Goal: Obtain resource: Obtain resource

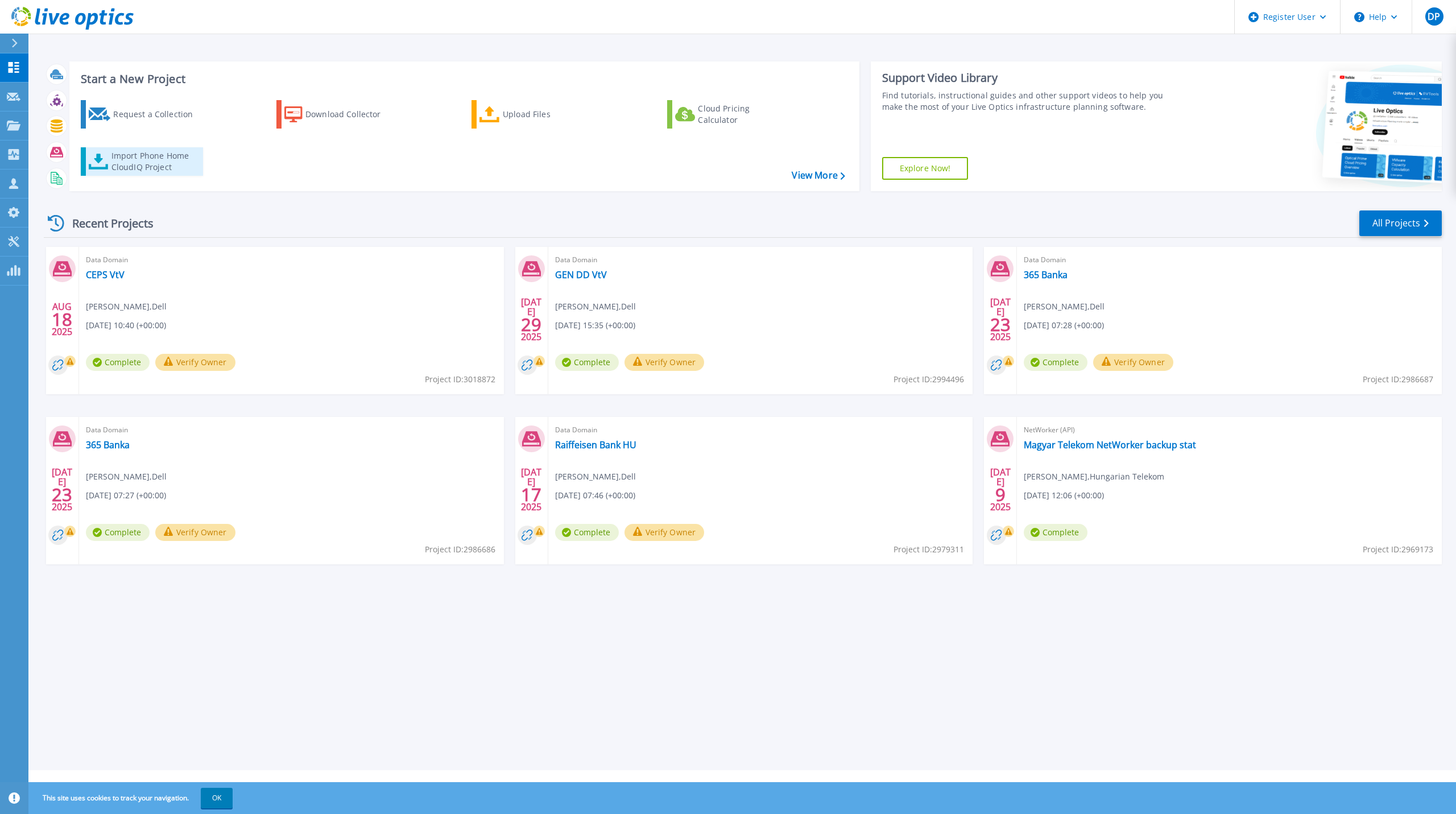
click at [149, 157] on div "Import Phone Home CloudIQ Project" at bounding box center [156, 160] width 89 height 23
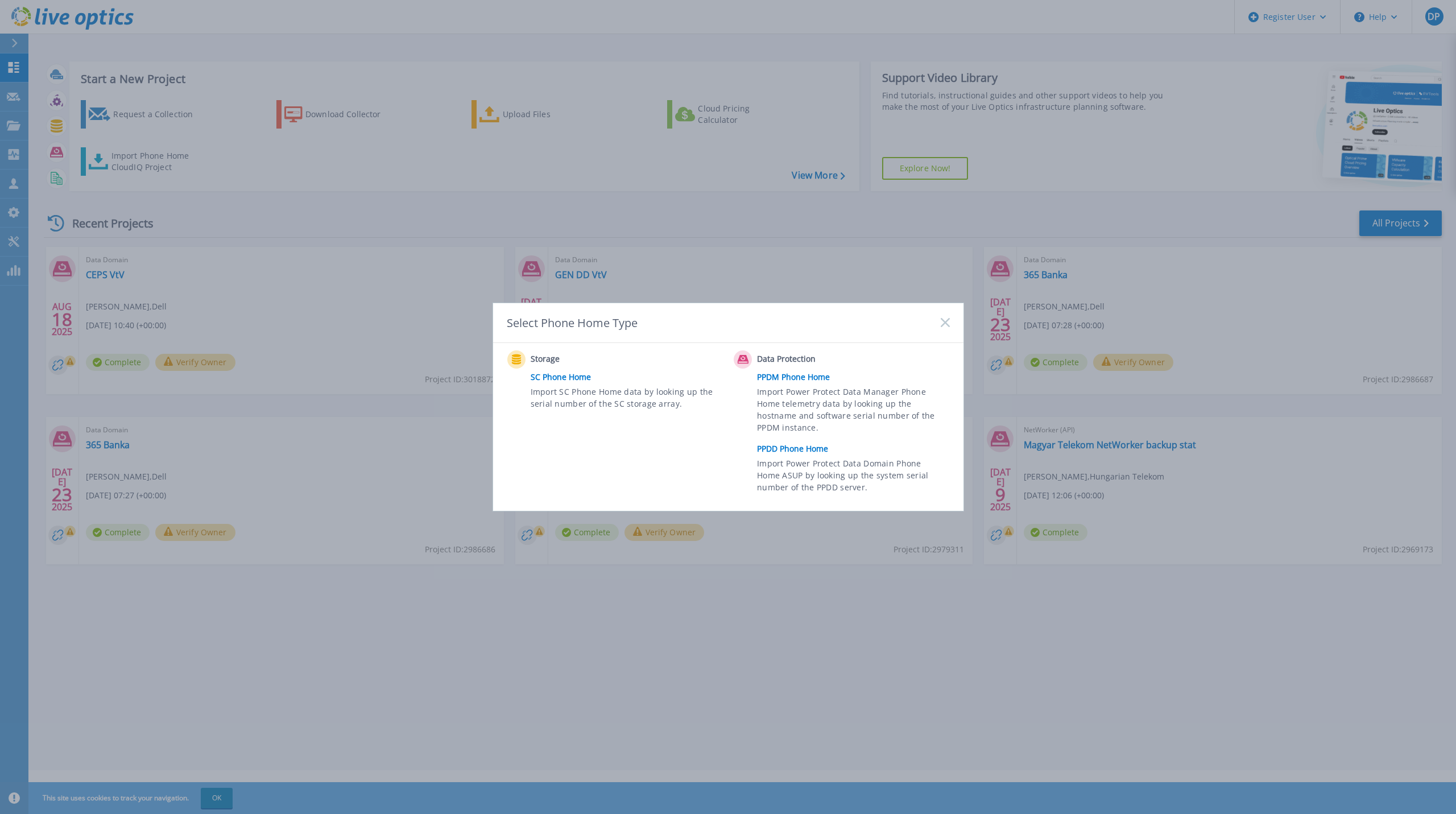
click at [806, 445] on link "PPDD Phone Home" at bounding box center [856, 448] width 198 height 17
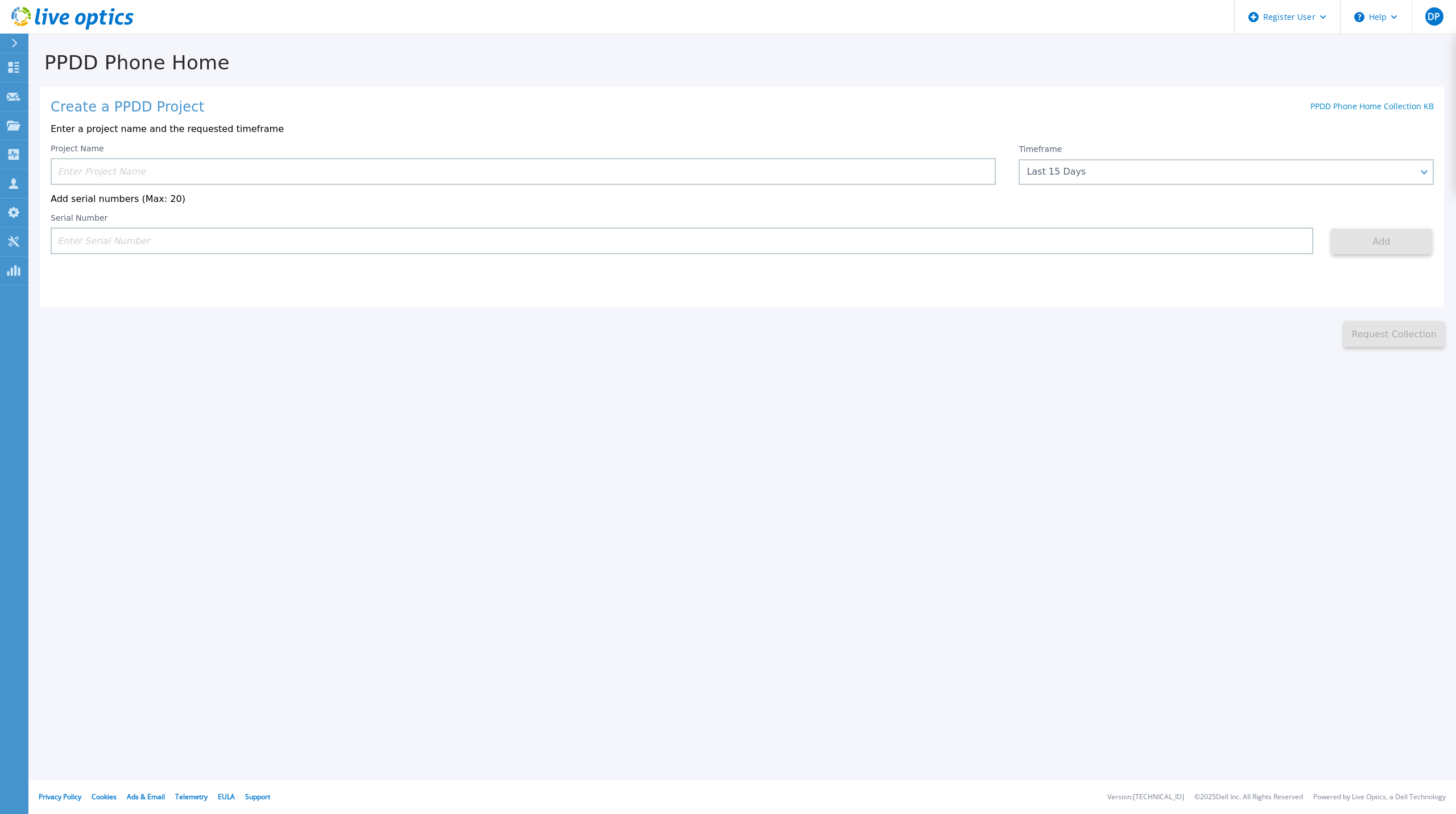
click at [1023, 249] on input at bounding box center [682, 241] width 1263 height 26
paste input "CKM01221705910"
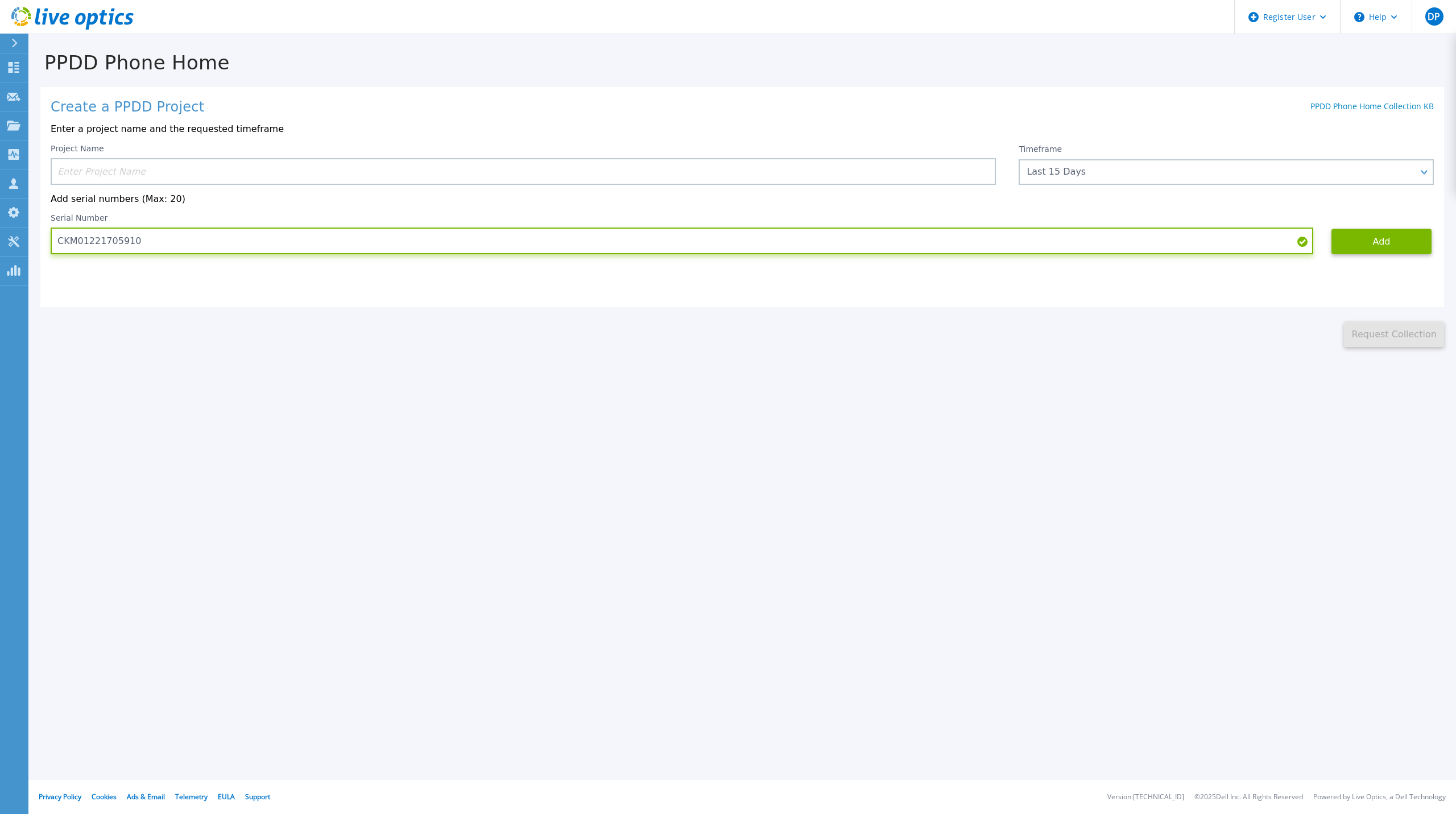
type input "CKM01221705910"
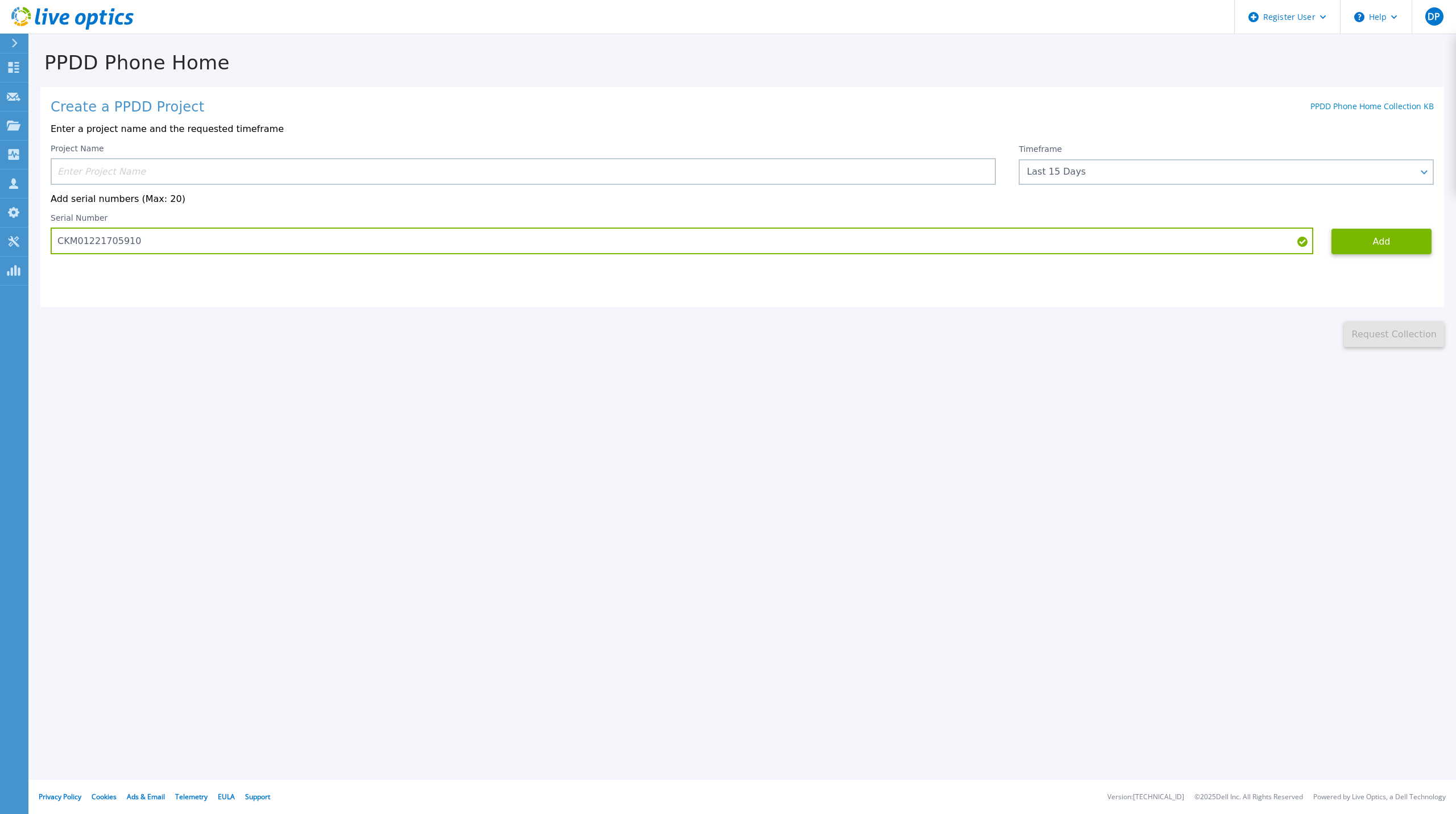
click at [400, 180] on input at bounding box center [523, 171] width 945 height 26
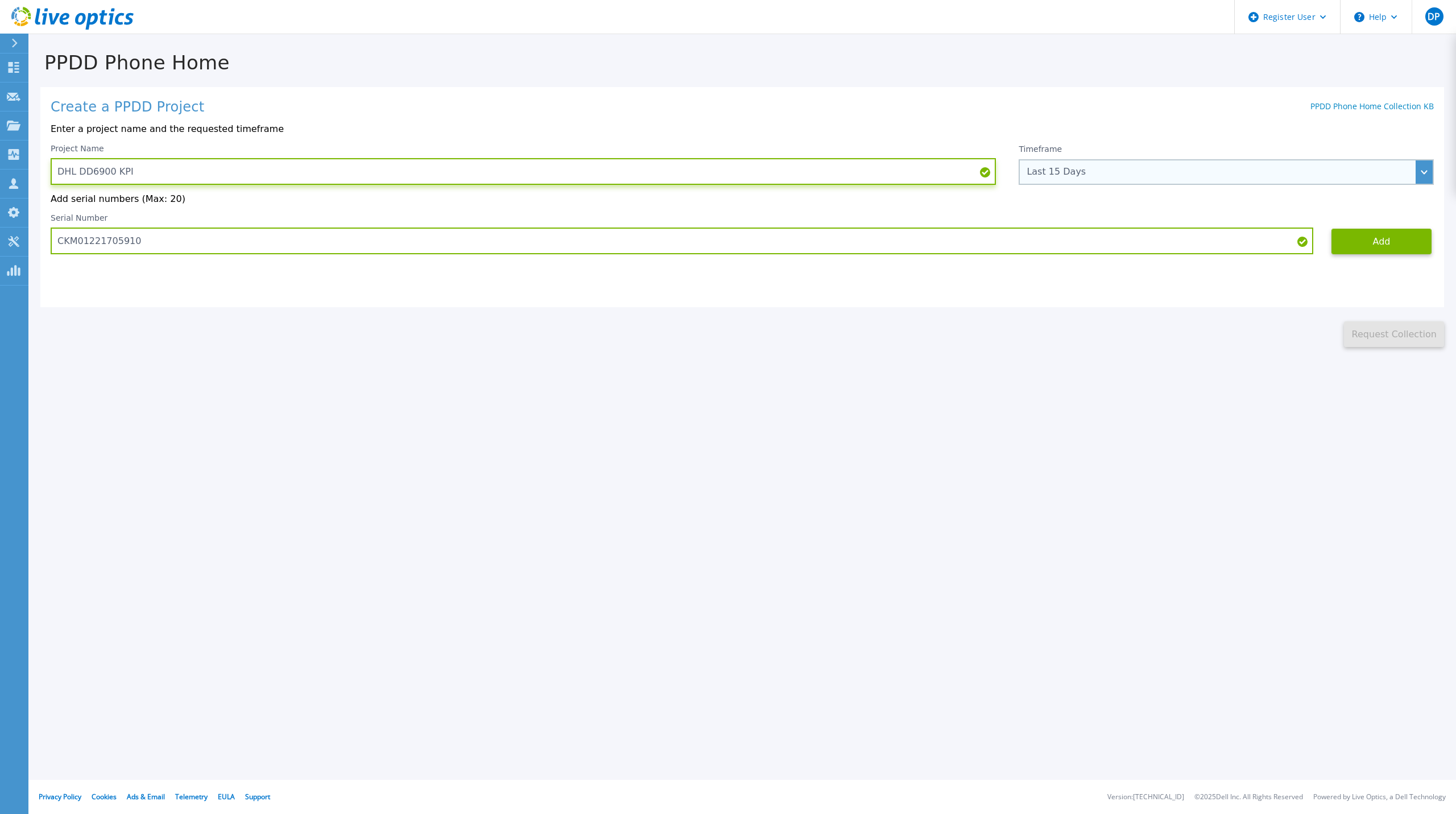
type input "DHL DD6900 KPI"
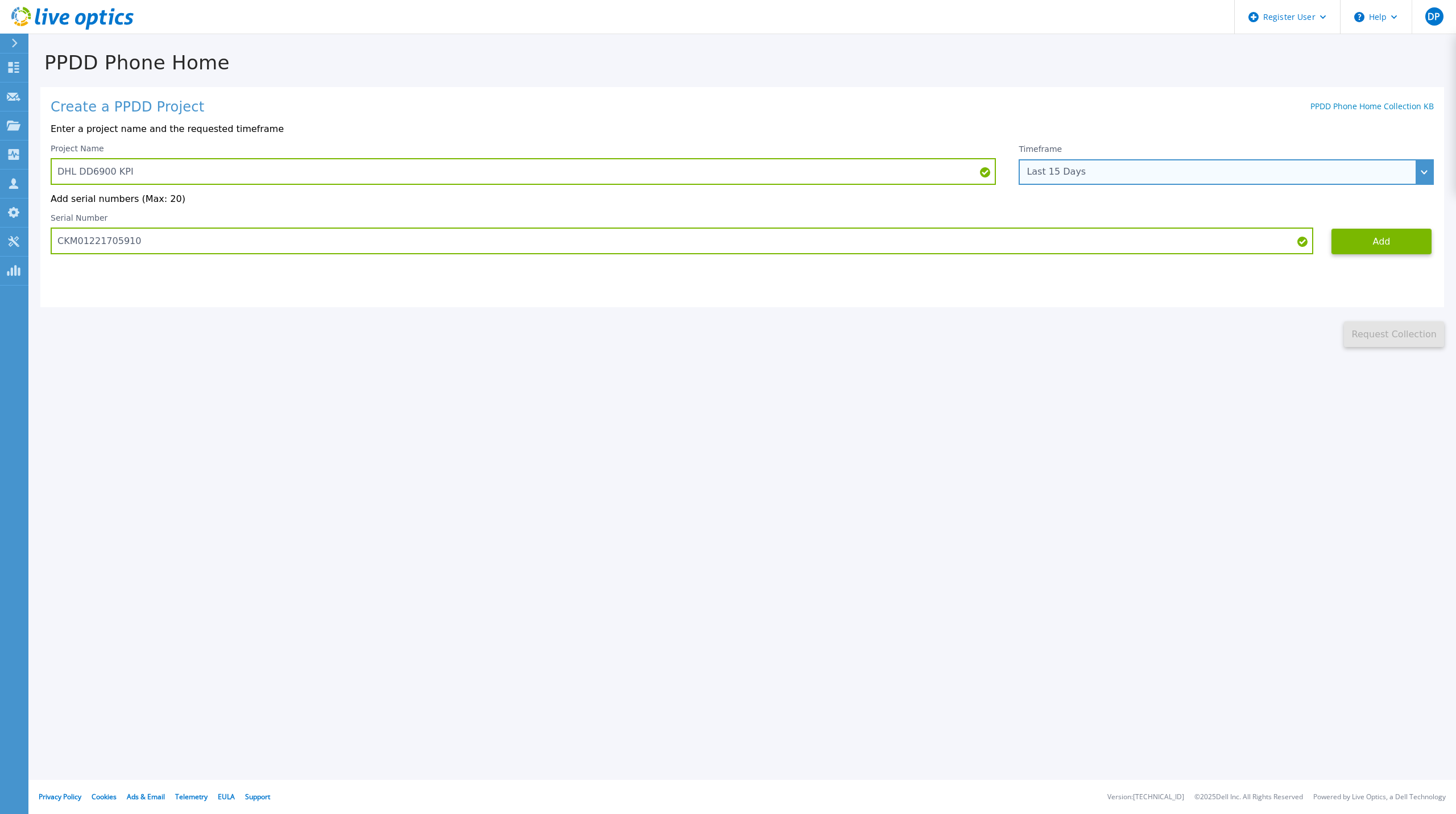
click at [1335, 179] on div "Last 15 Days" at bounding box center [1226, 172] width 415 height 25
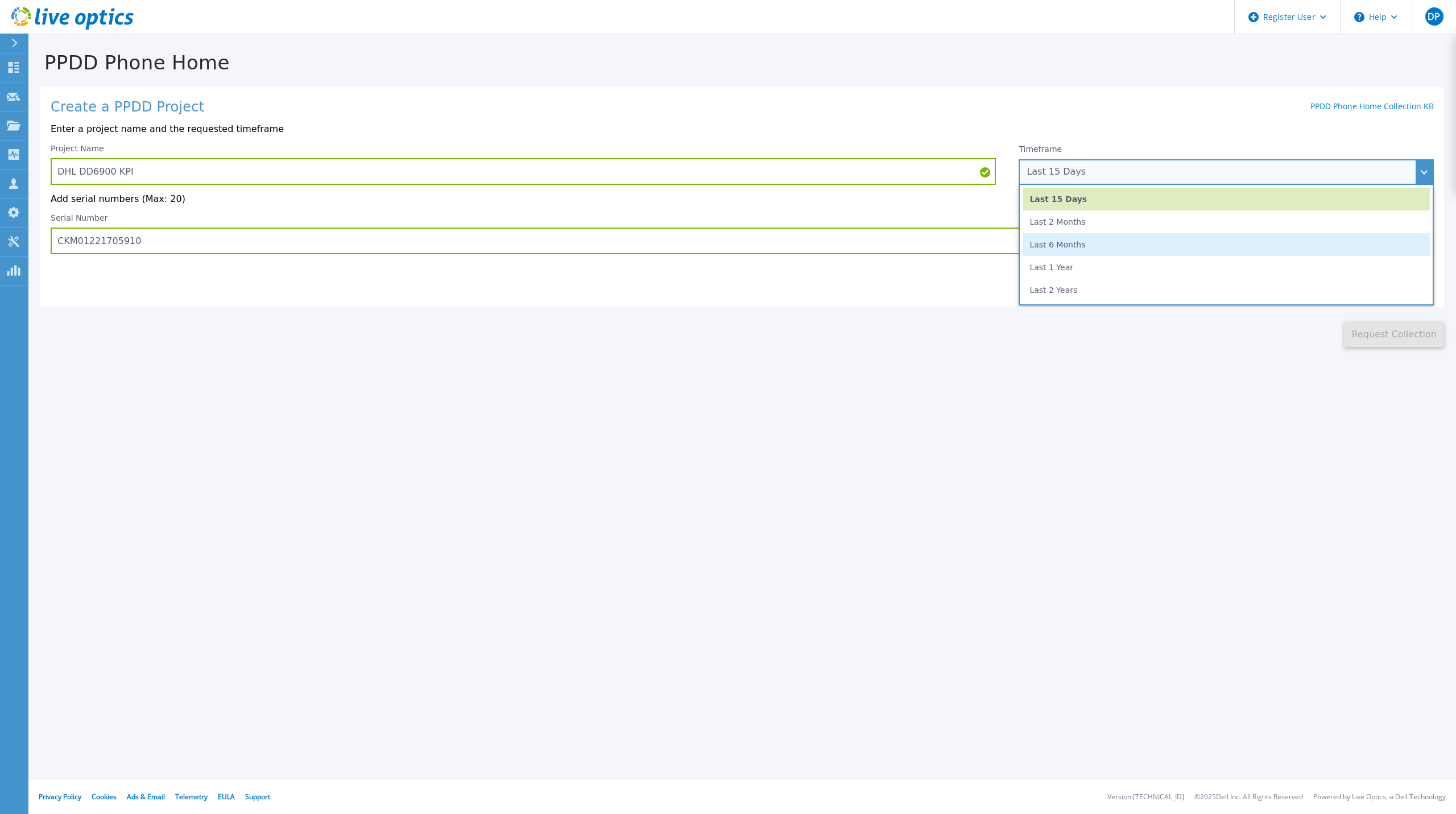
click at [1228, 247] on li "Last 6 Months" at bounding box center [1226, 244] width 407 height 23
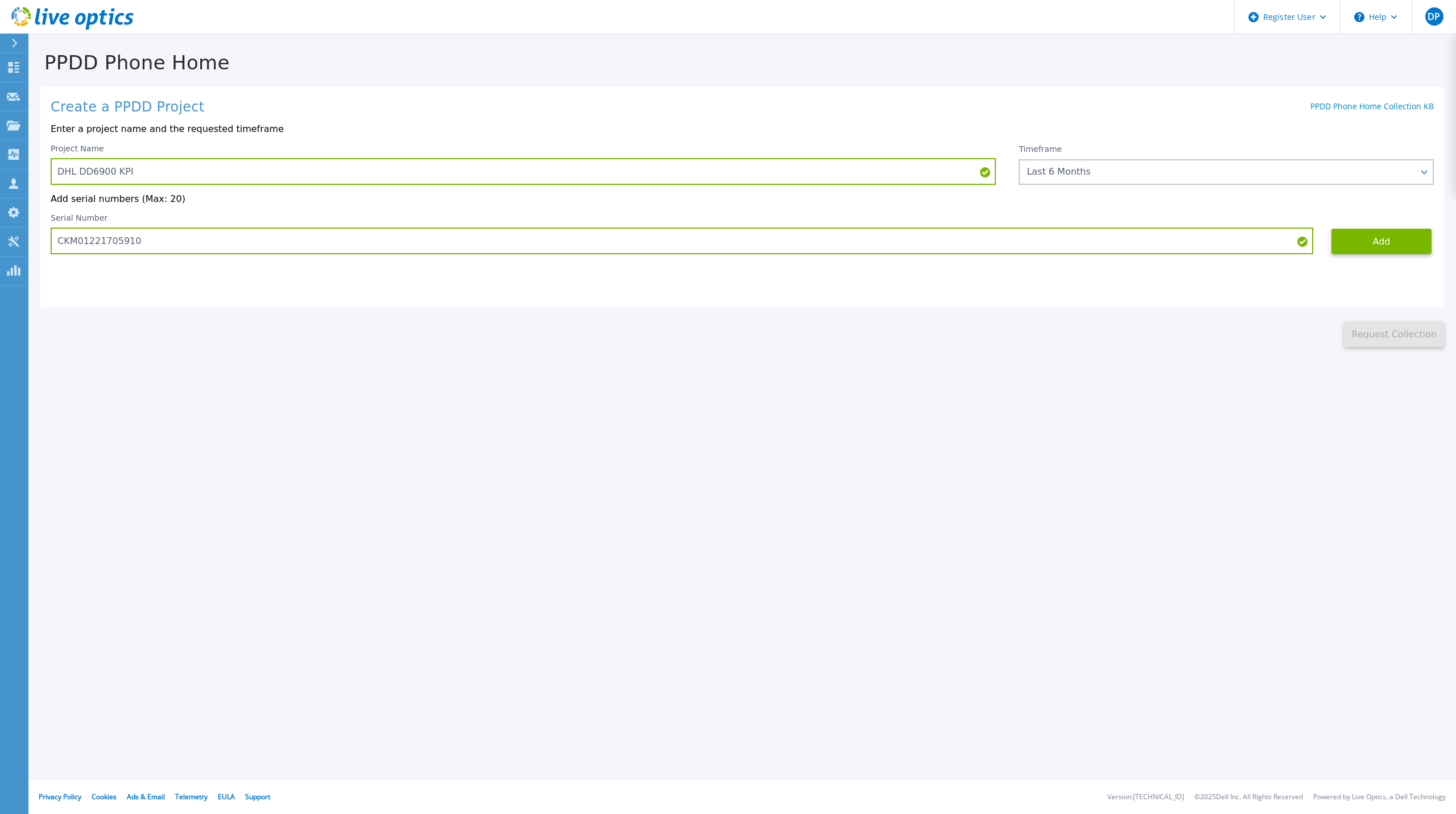
click at [1361, 227] on div "Serial Number CKM01221705910 Add" at bounding box center [743, 234] width 1384 height 41
click at [1376, 247] on button "Add" at bounding box center [1382, 242] width 100 height 25
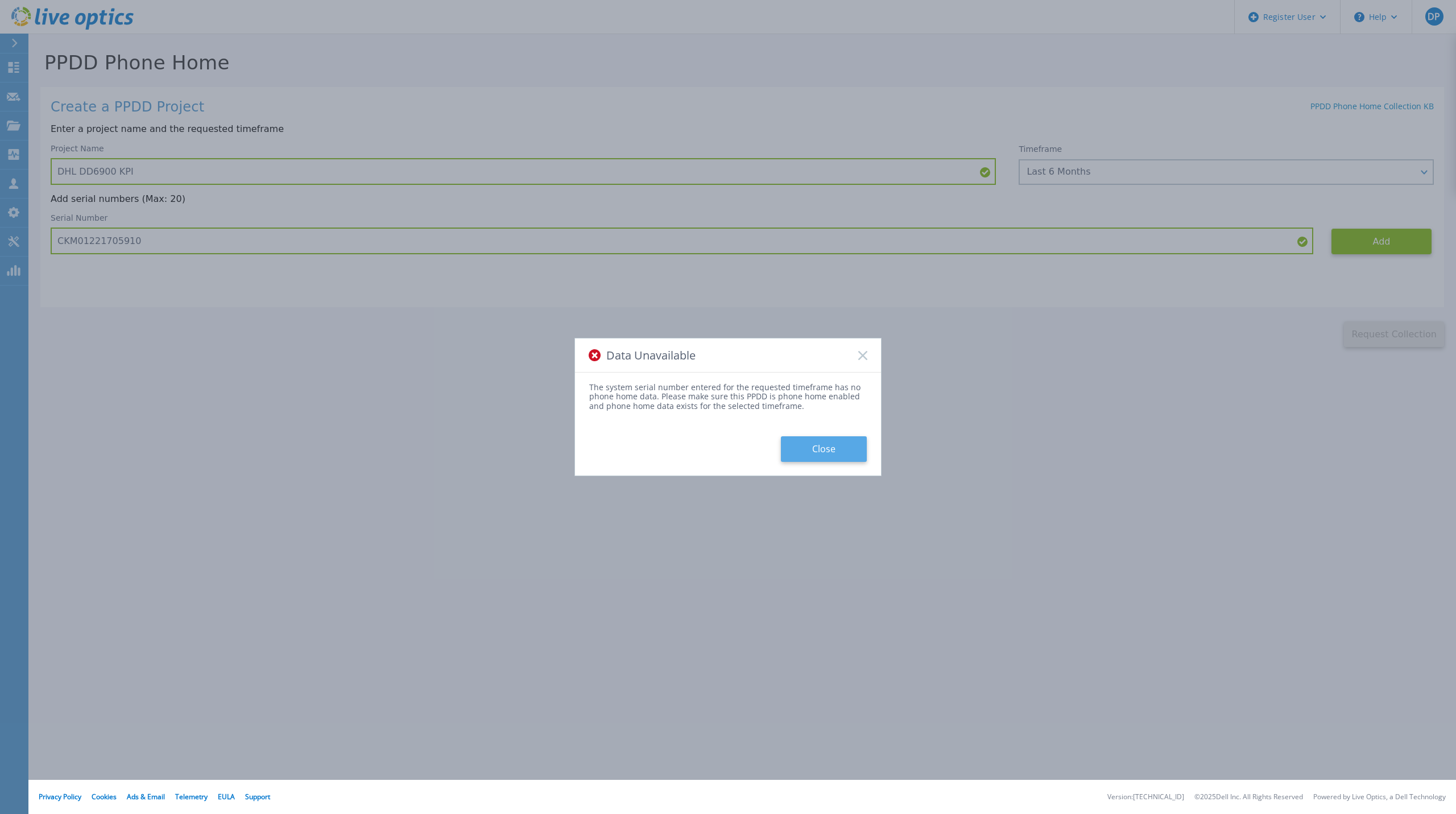
click at [827, 453] on button "Close" at bounding box center [824, 449] width 86 height 25
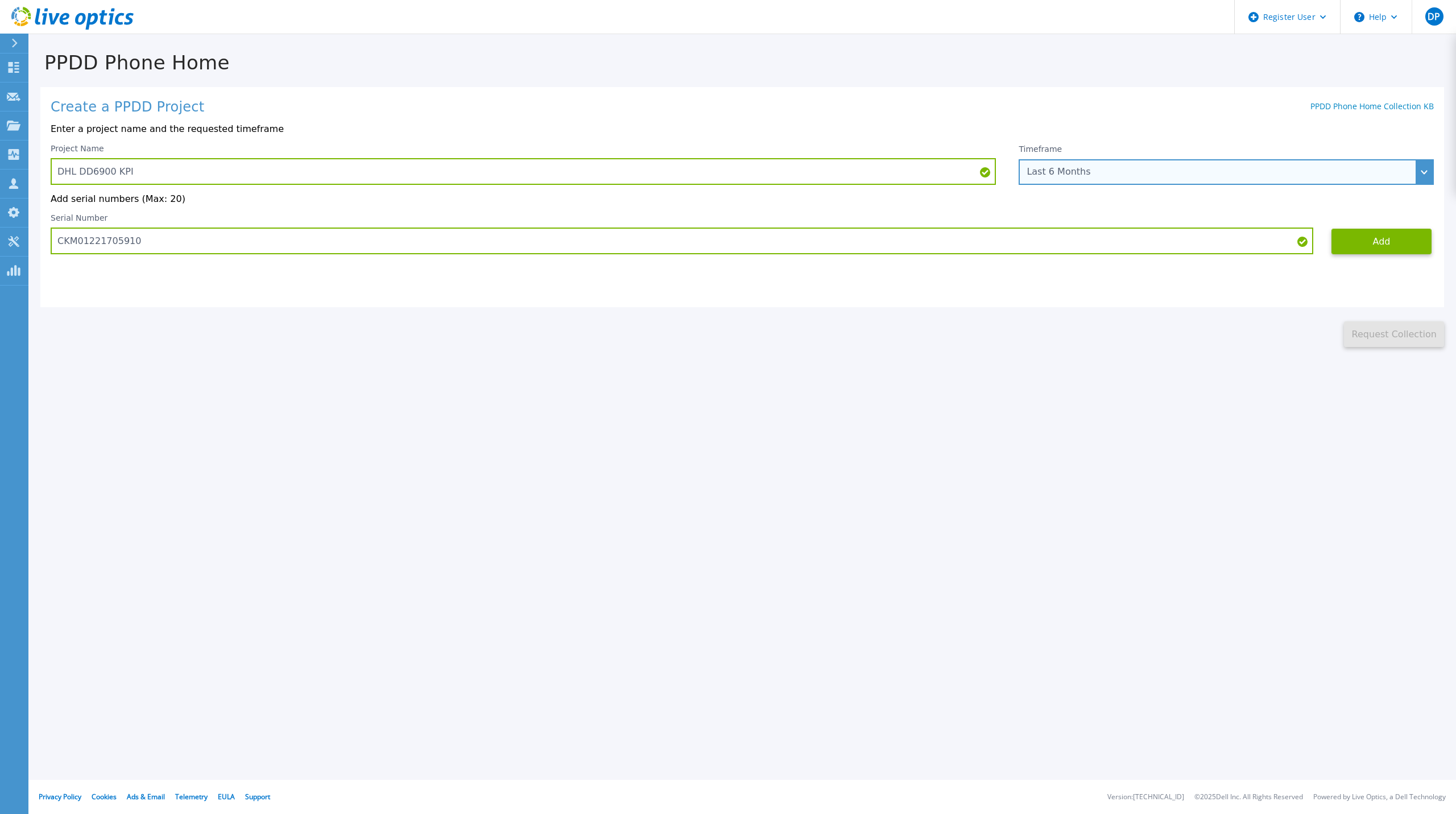
click at [1243, 176] on div "Last 6 Months" at bounding box center [1219, 171] width 387 height 10
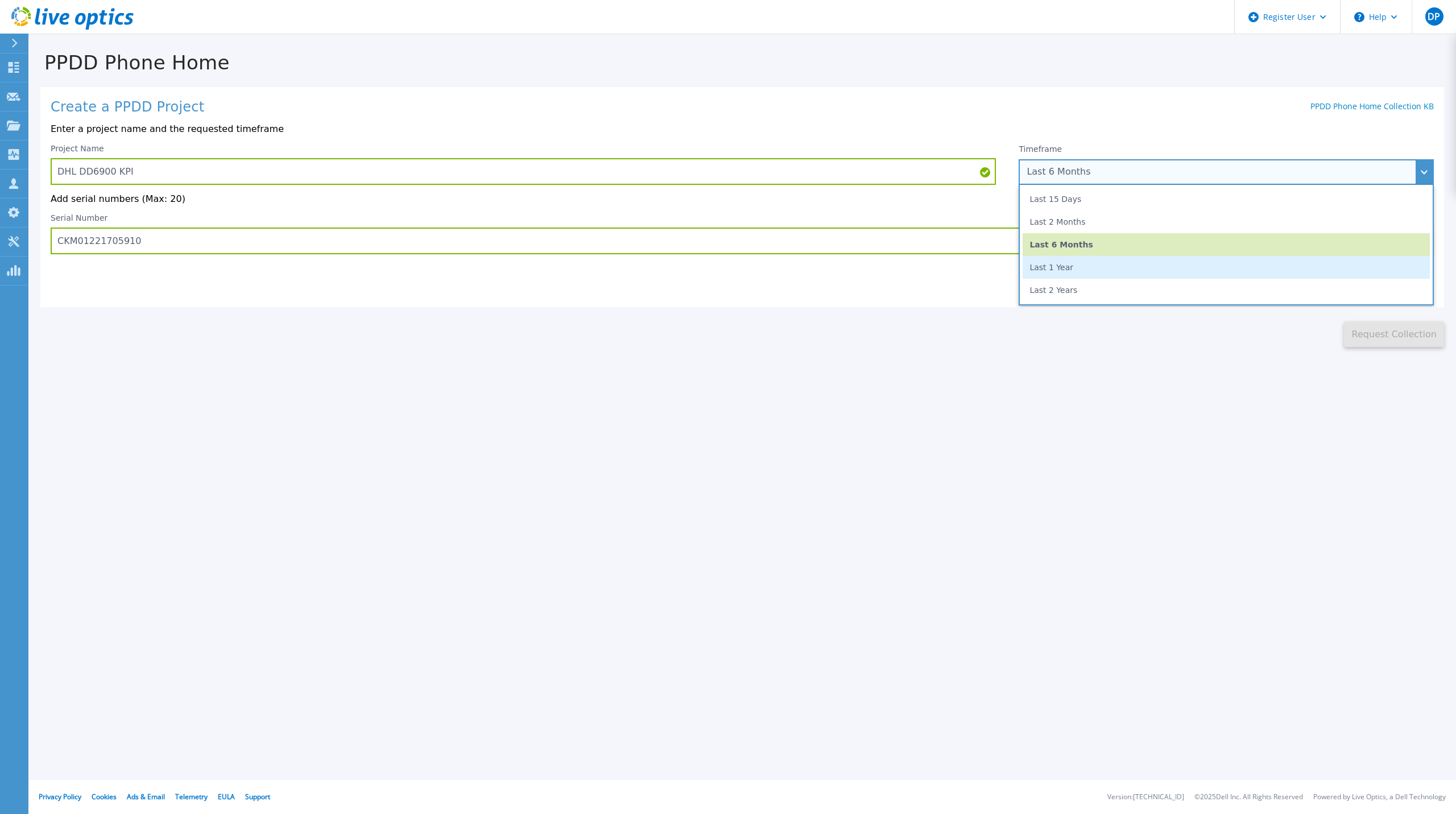
click at [1177, 277] on li "Last 1 Year" at bounding box center [1226, 267] width 407 height 23
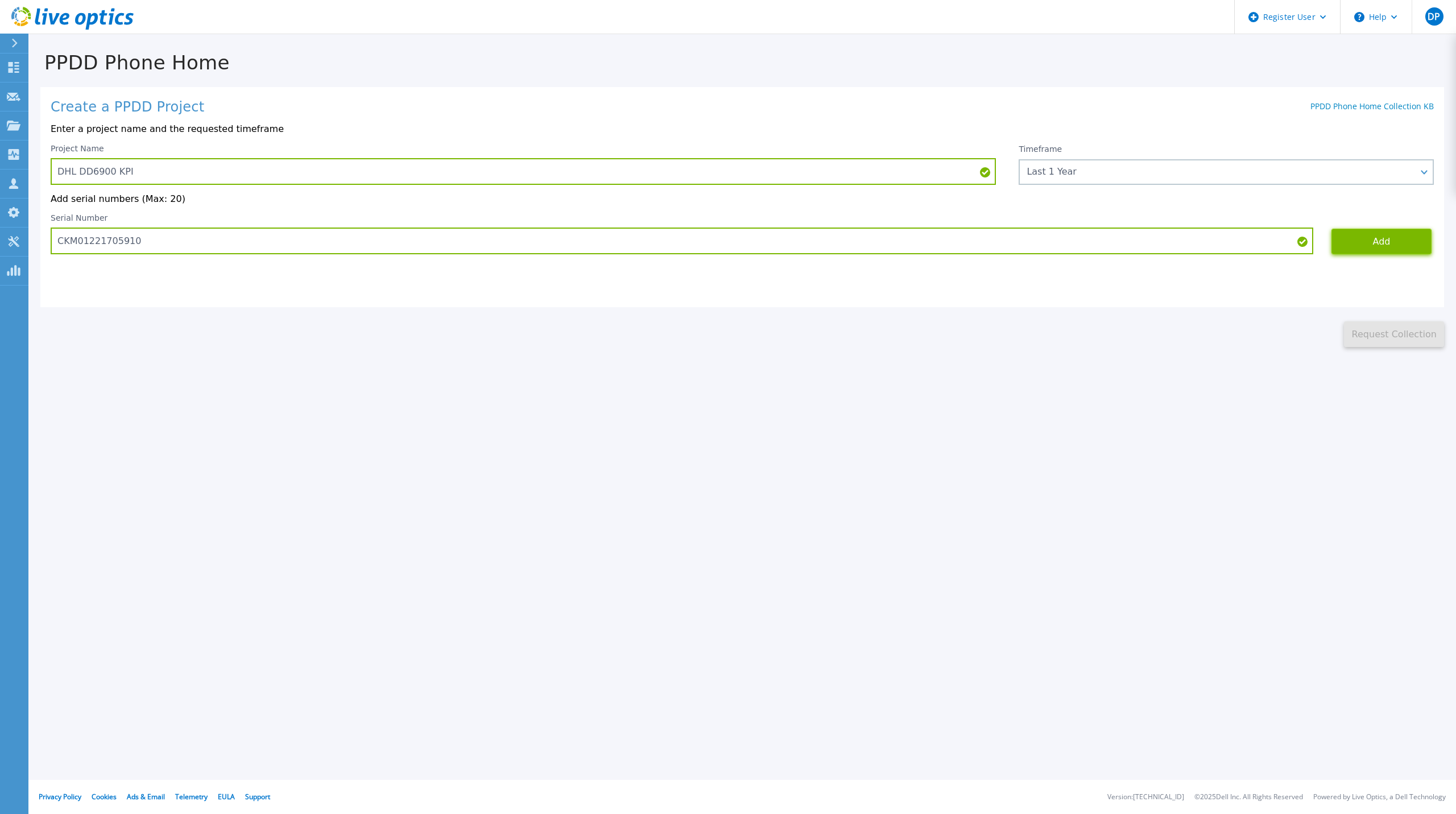
click at [1403, 251] on button "Add" at bounding box center [1382, 242] width 100 height 25
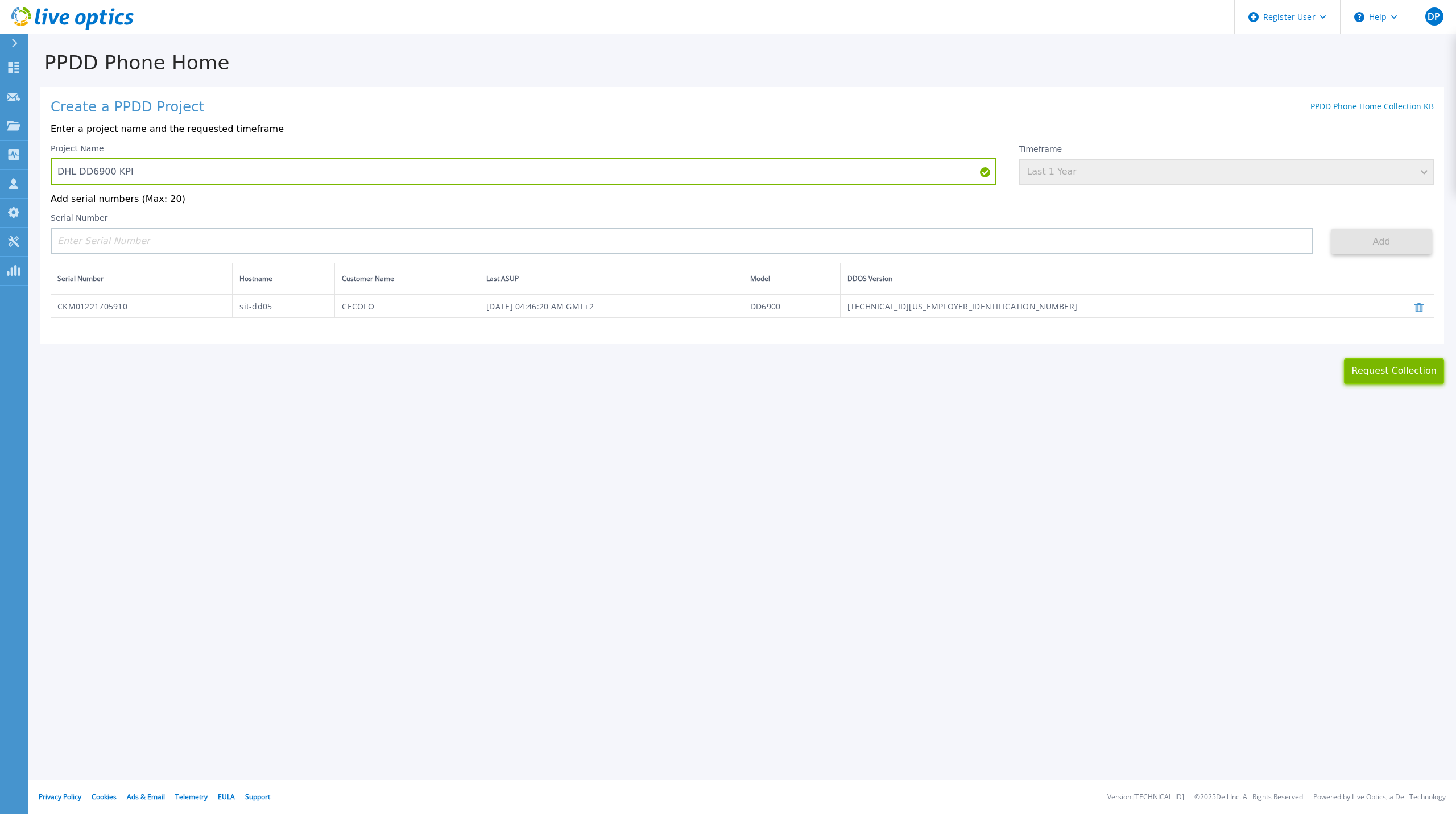
click at [1389, 376] on button "Request Collection" at bounding box center [1394, 371] width 100 height 25
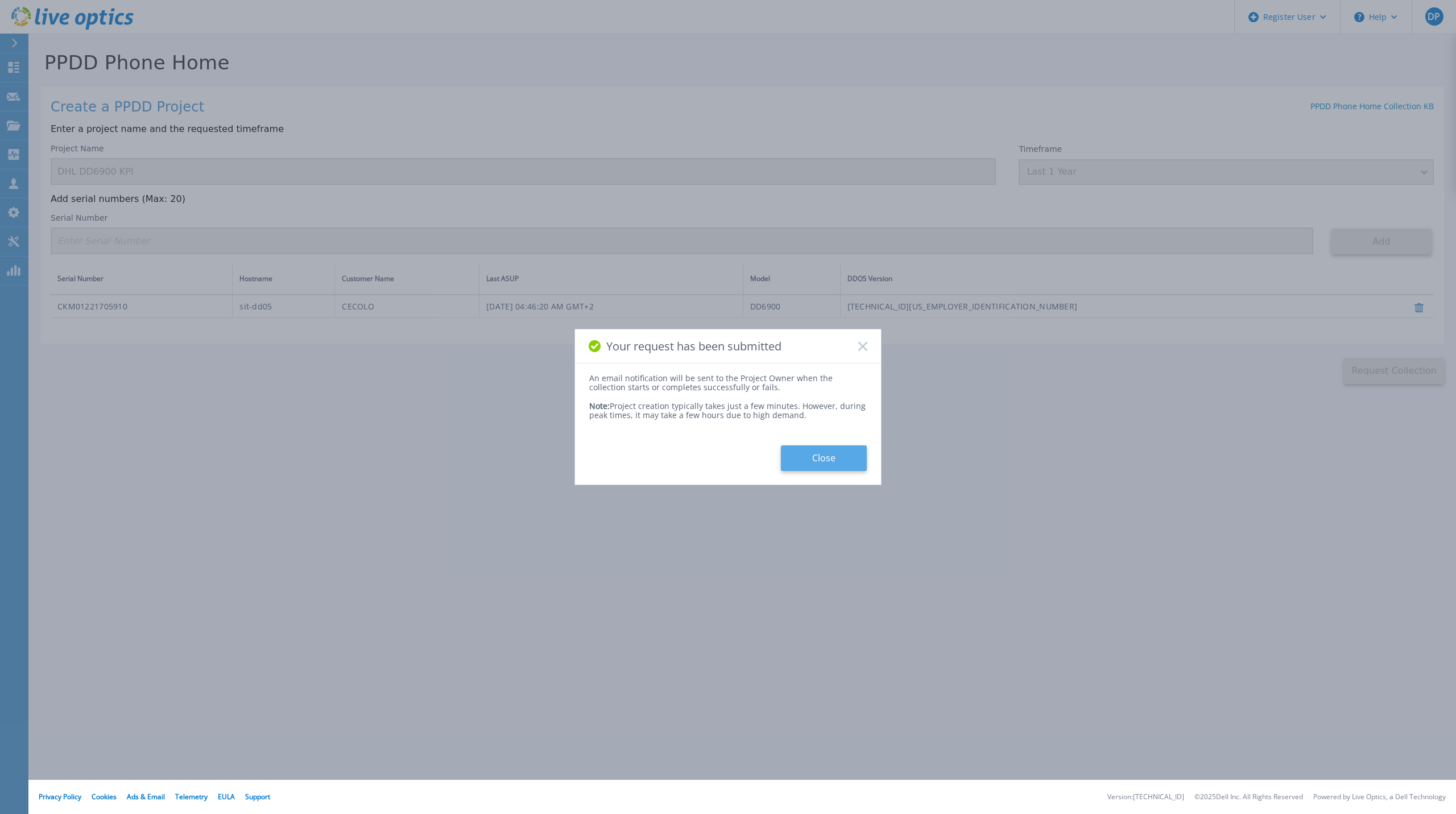
click at [839, 469] on button "Close" at bounding box center [824, 458] width 86 height 25
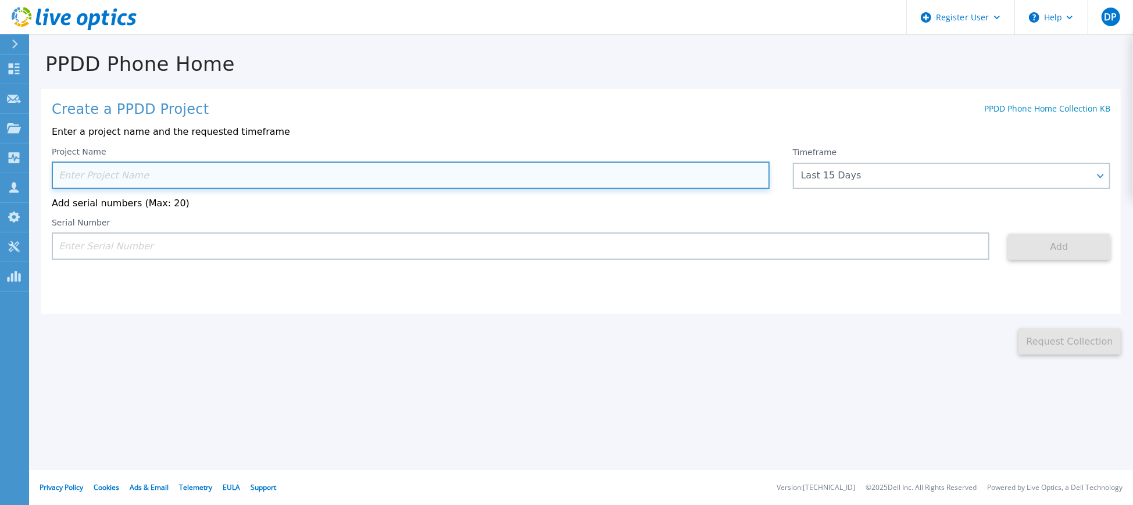
click at [263, 181] on input at bounding box center [411, 175] width 718 height 27
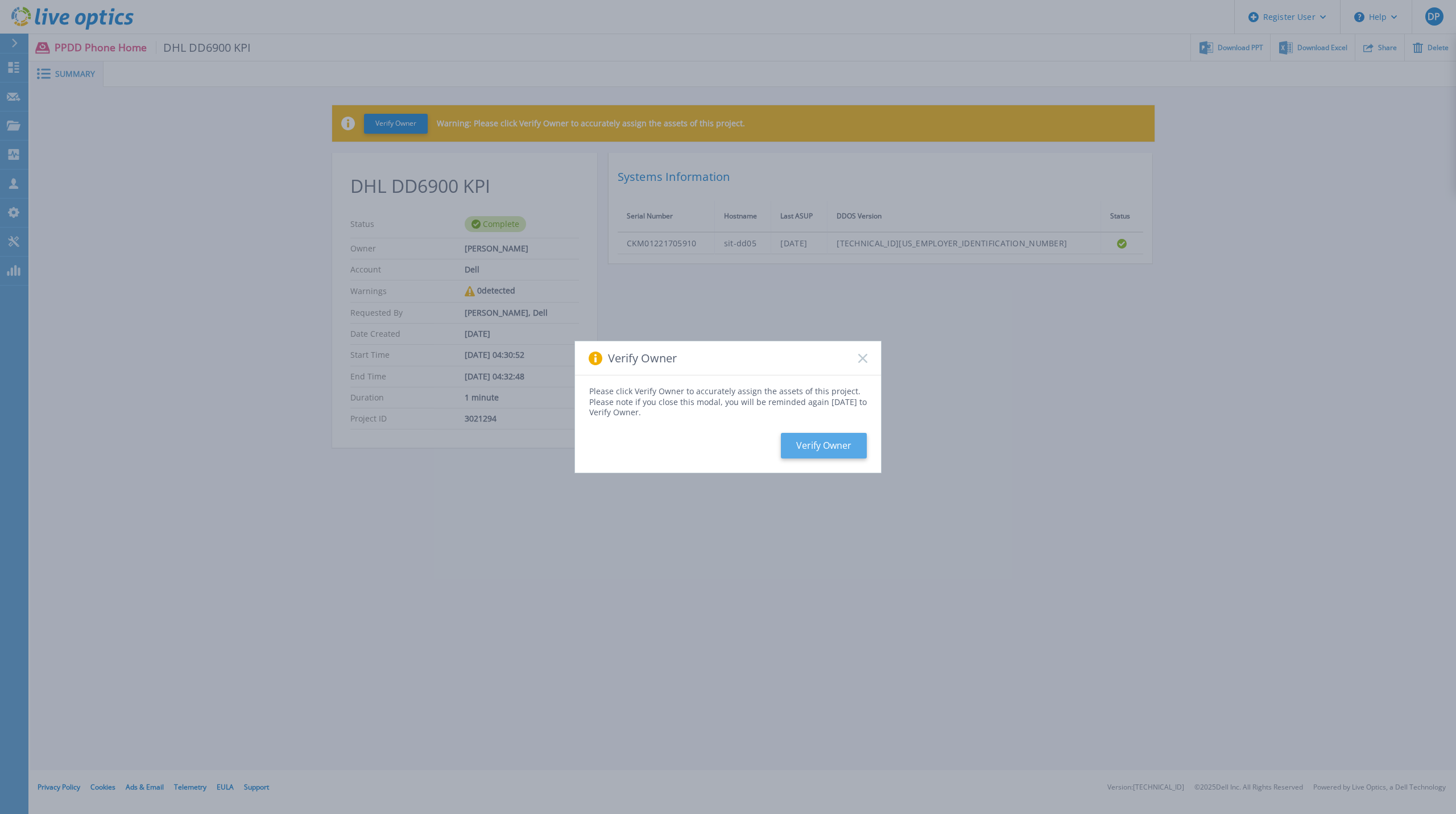
click at [811, 453] on button "Verify Owner" at bounding box center [824, 445] width 86 height 25
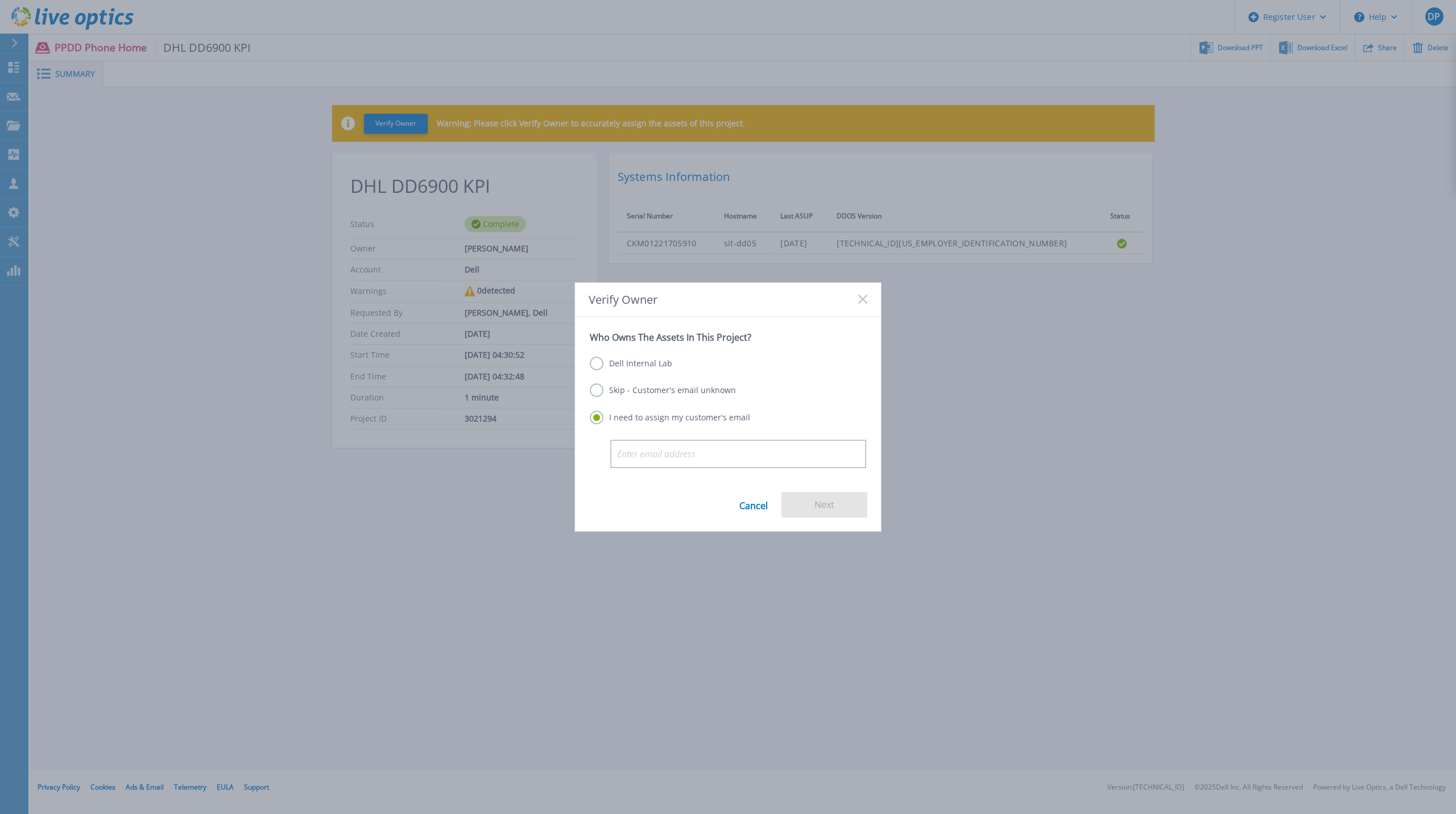
click at [695, 393] on label "Skip - Customer's email unknown" at bounding box center [662, 390] width 146 height 14
click at [0, 0] on input "Skip - Customer's email unknown" at bounding box center [0, 0] width 0 height 0
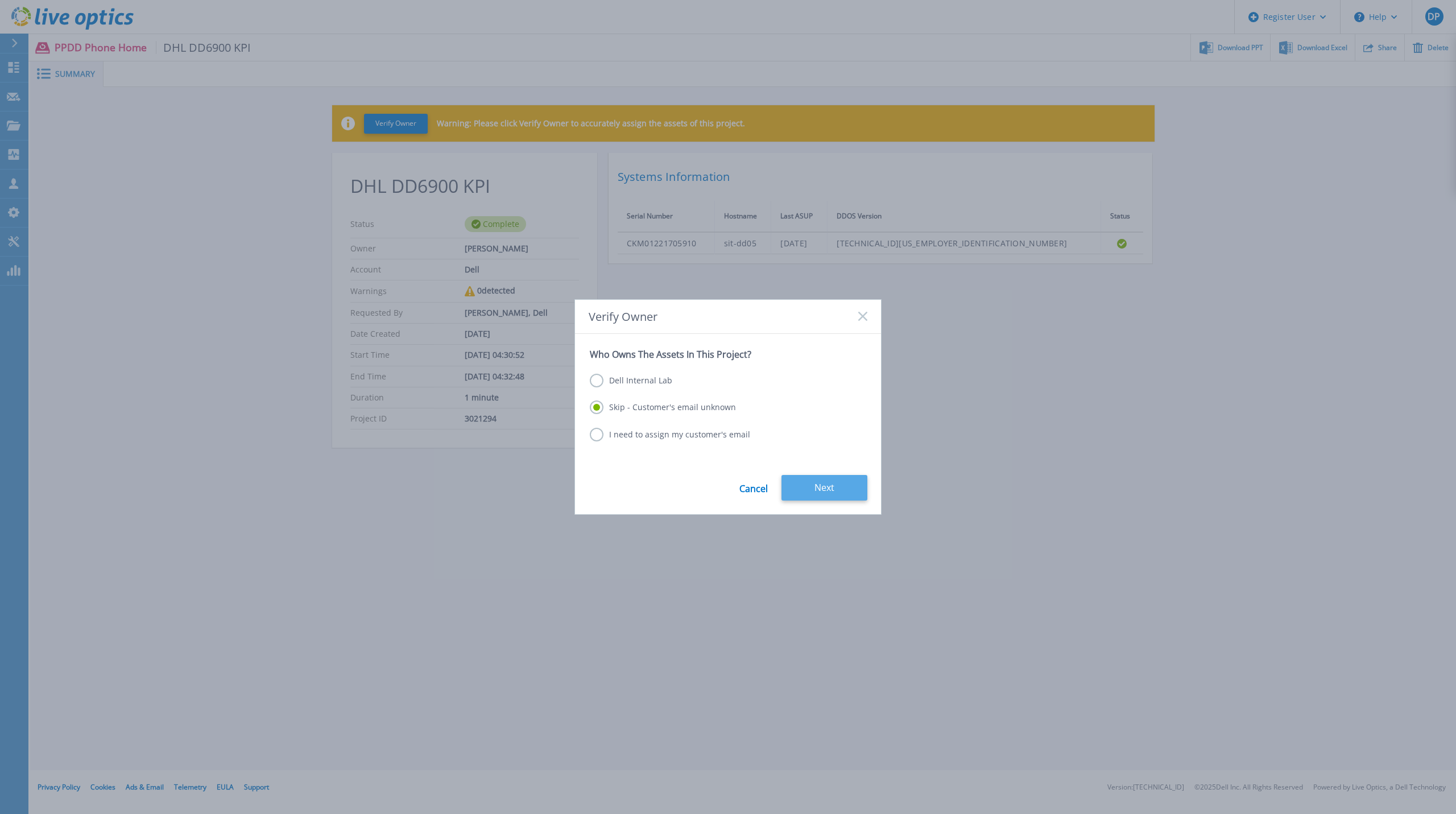
click at [817, 492] on button "Next" at bounding box center [825, 487] width 86 height 25
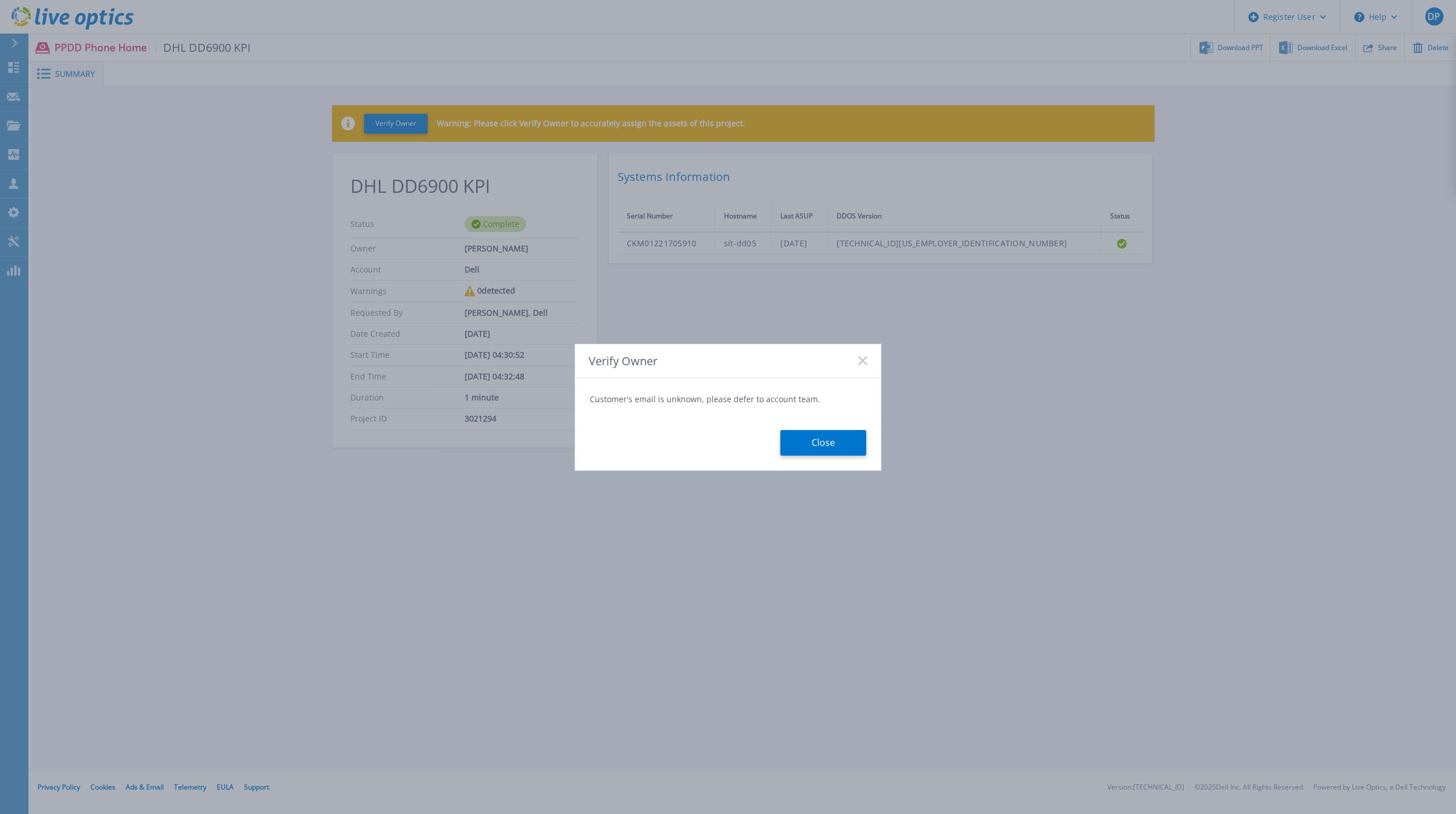
click at [817, 492] on div "Verify Owner Customer's email is unknown, please defer to account team. Close" at bounding box center [728, 407] width 1456 height 814
click at [831, 438] on button "Close" at bounding box center [824, 443] width 86 height 25
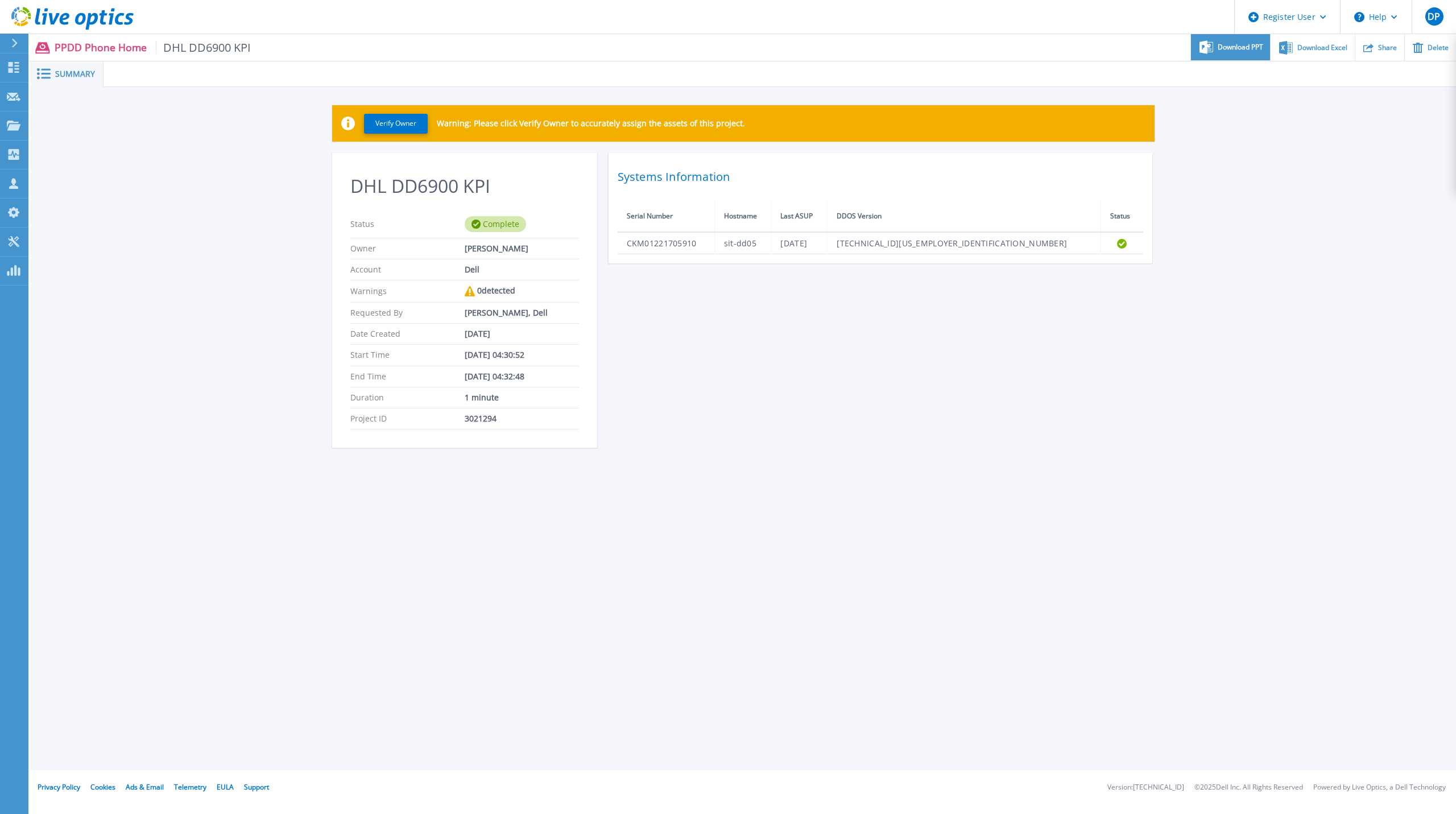
click at [1252, 37] on div "Download PPT" at bounding box center [1230, 47] width 79 height 26
